Goal: Task Accomplishment & Management: Use online tool/utility

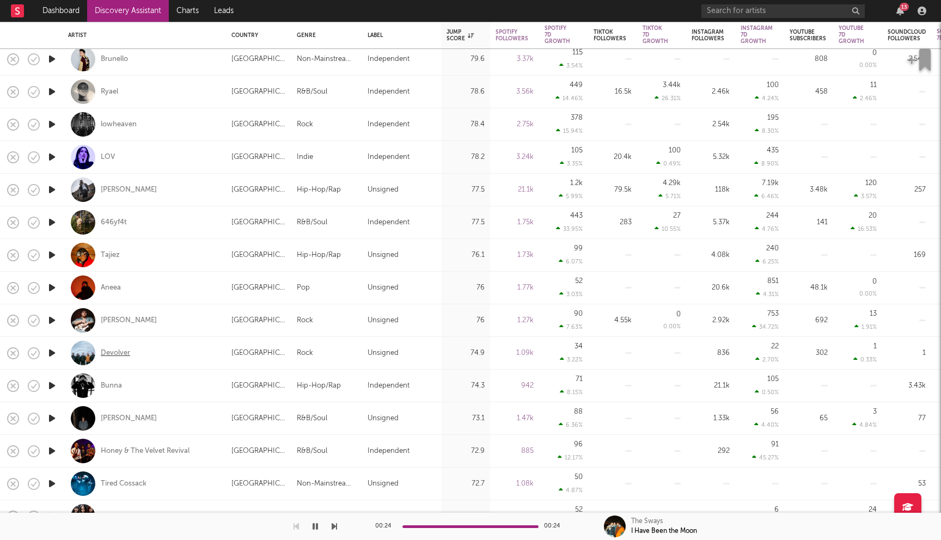
click at [122, 351] on div "Devolver" at bounding box center [115, 353] width 29 height 10
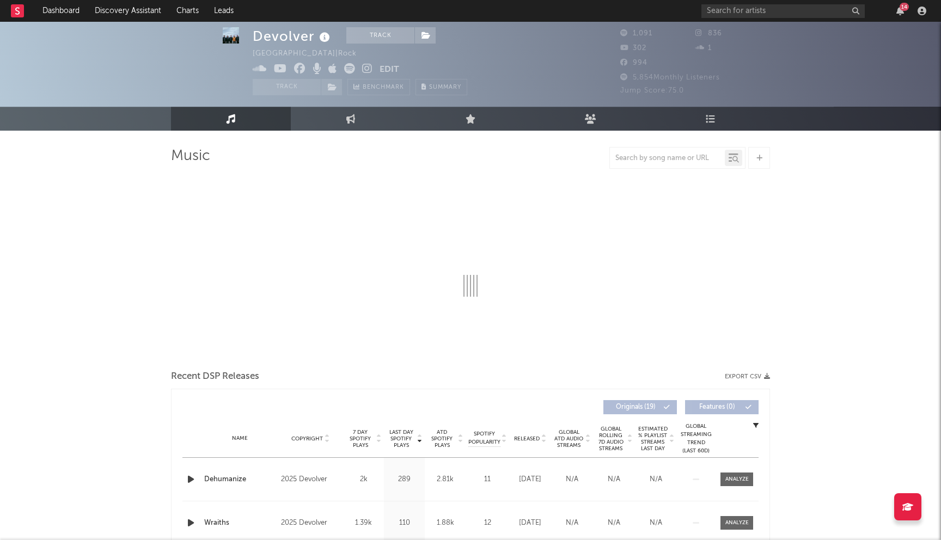
scroll to position [264, 0]
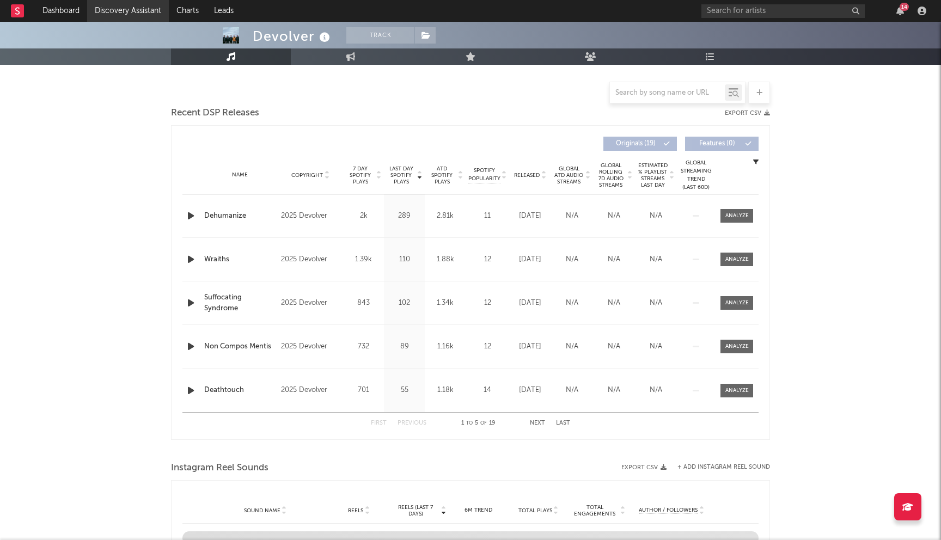
click at [122, 17] on link "Discovery Assistant" at bounding box center [128, 11] width 82 height 22
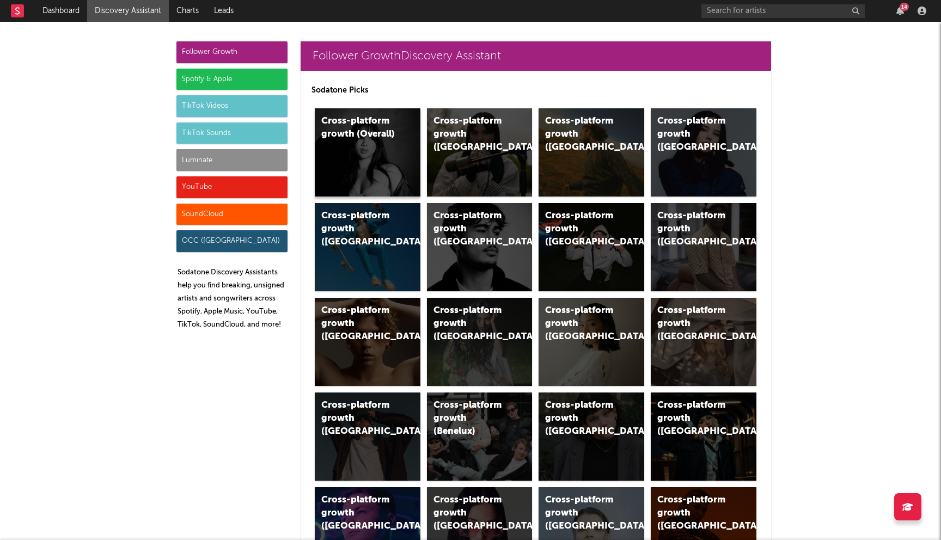
click at [404, 154] on div "Cross-platform growth (Overall)" at bounding box center [368, 152] width 106 height 88
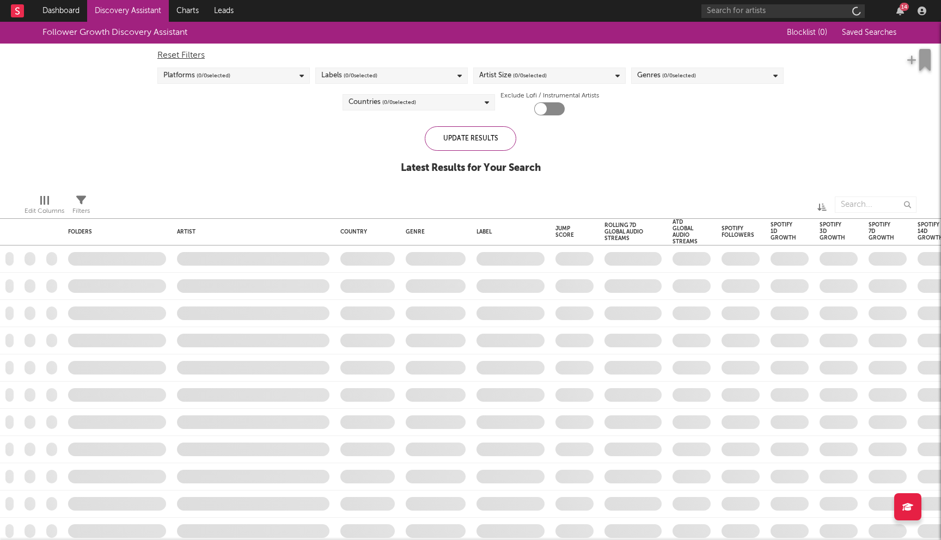
checkbox input "true"
